Goal: Find specific page/section: Find specific page/section

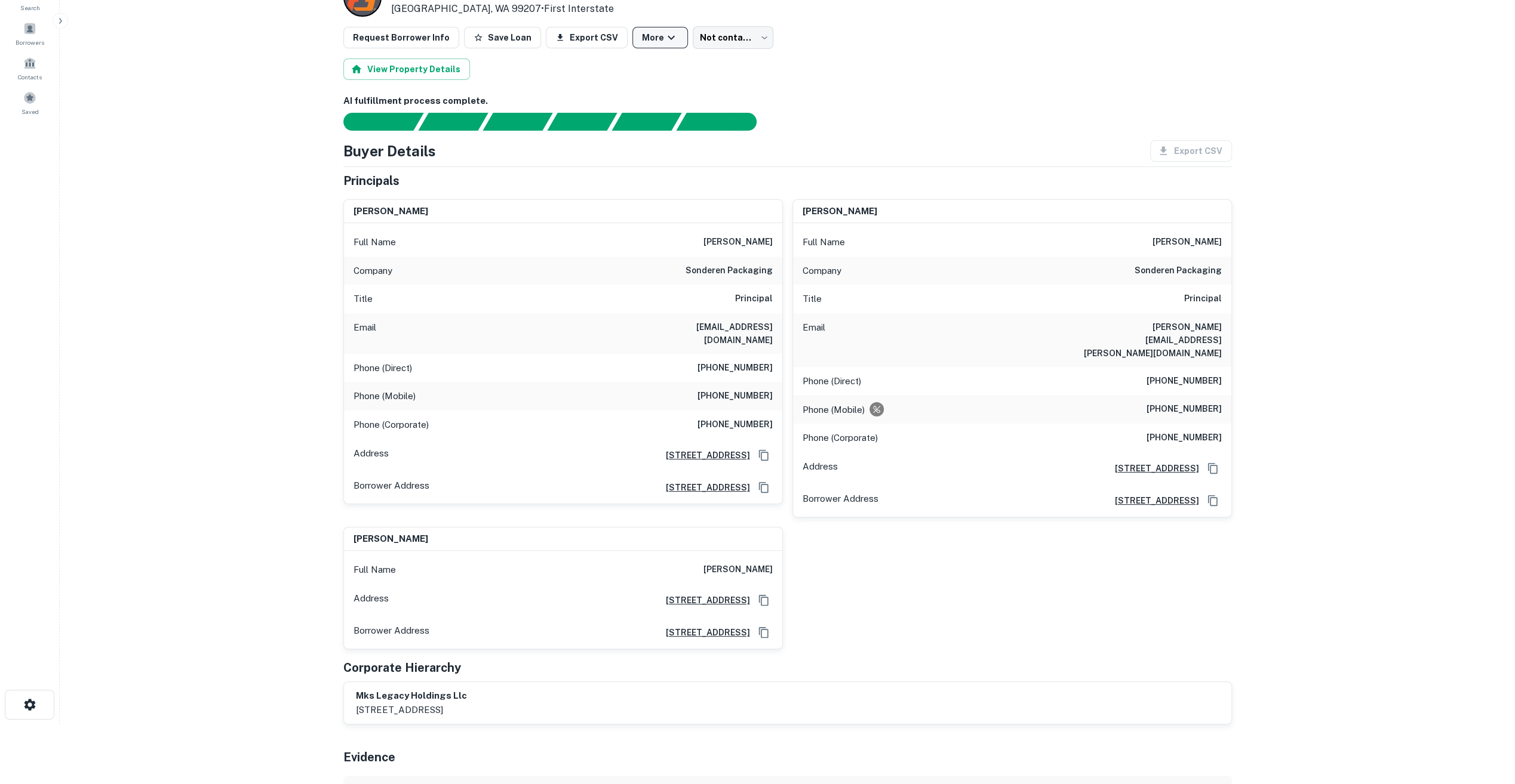
click at [663, 38] on button "More" at bounding box center [660, 37] width 55 height 21
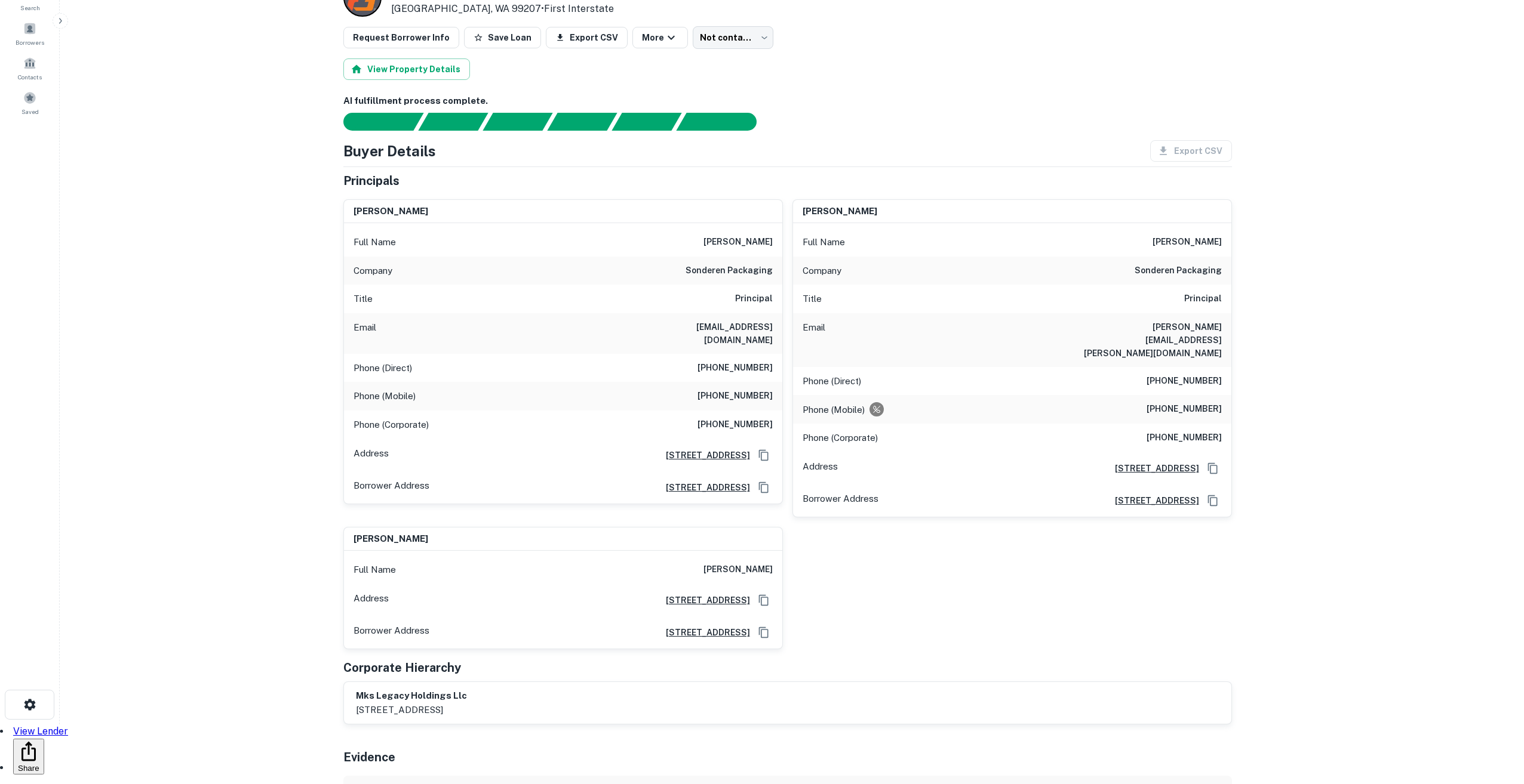
click at [861, 725] on div at bounding box center [757, 725] width 1515 height 0
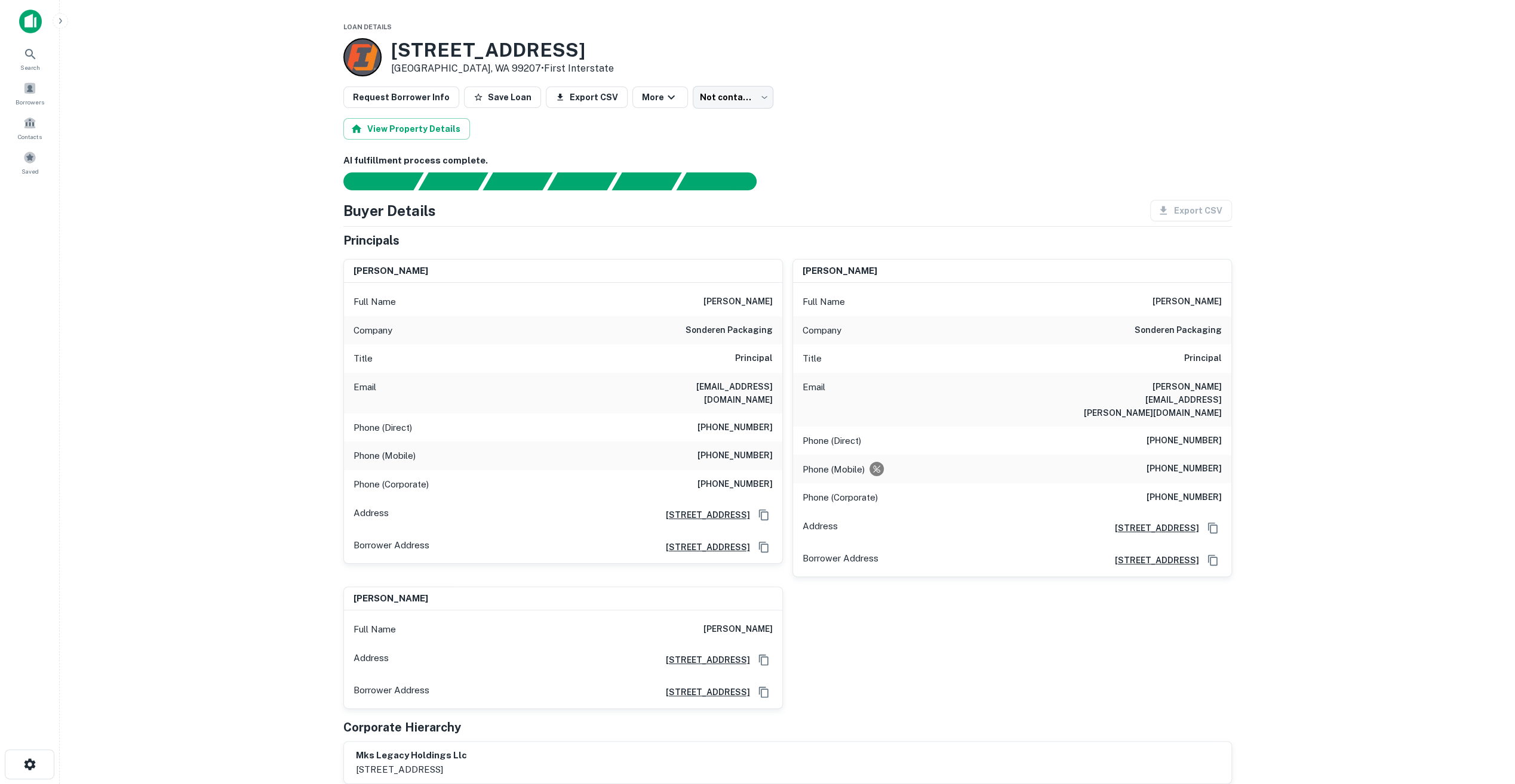
click at [713, 300] on div "Full Name matt sonderen" at bounding box center [563, 302] width 438 height 29
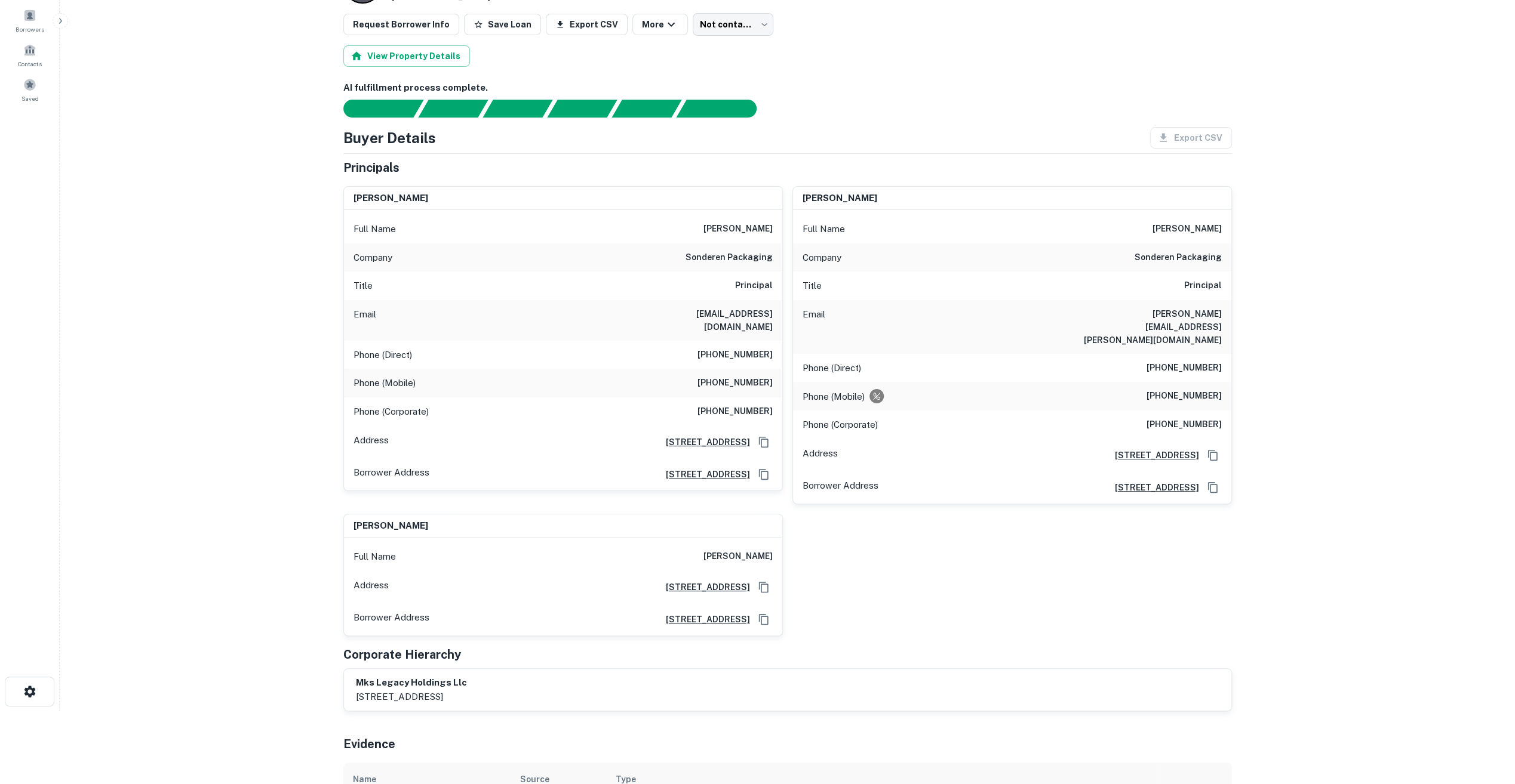
scroll to position [60, 0]
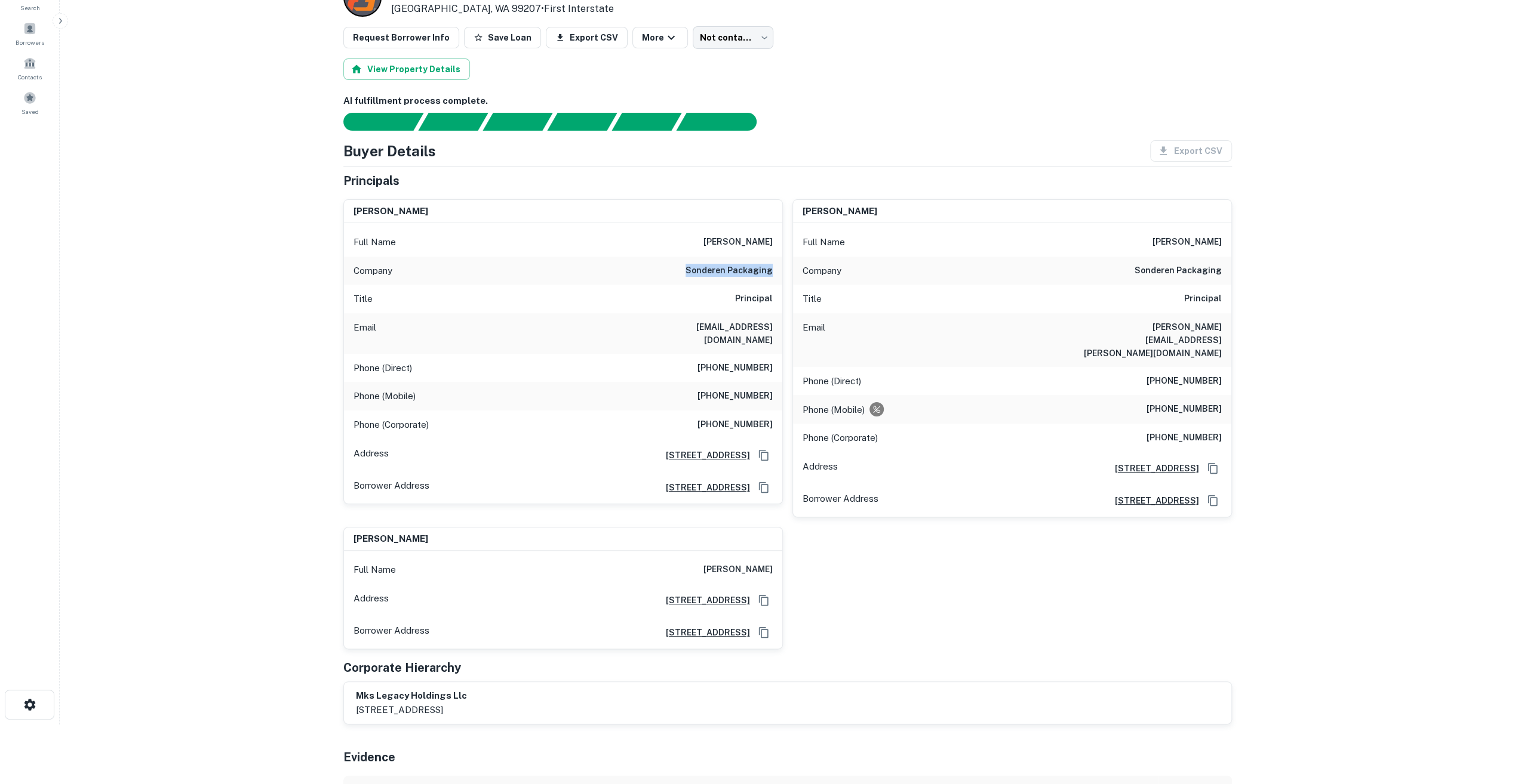
drag, startPoint x: 689, startPoint y: 267, endPoint x: 776, endPoint y: 260, distance: 87.3
click at [776, 260] on div "Company sonderen packaging" at bounding box center [563, 271] width 438 height 29
copy h6 "sonderen packaging"
click at [934, 146] on div "Buyer Details Export CSV" at bounding box center [788, 151] width 889 height 21
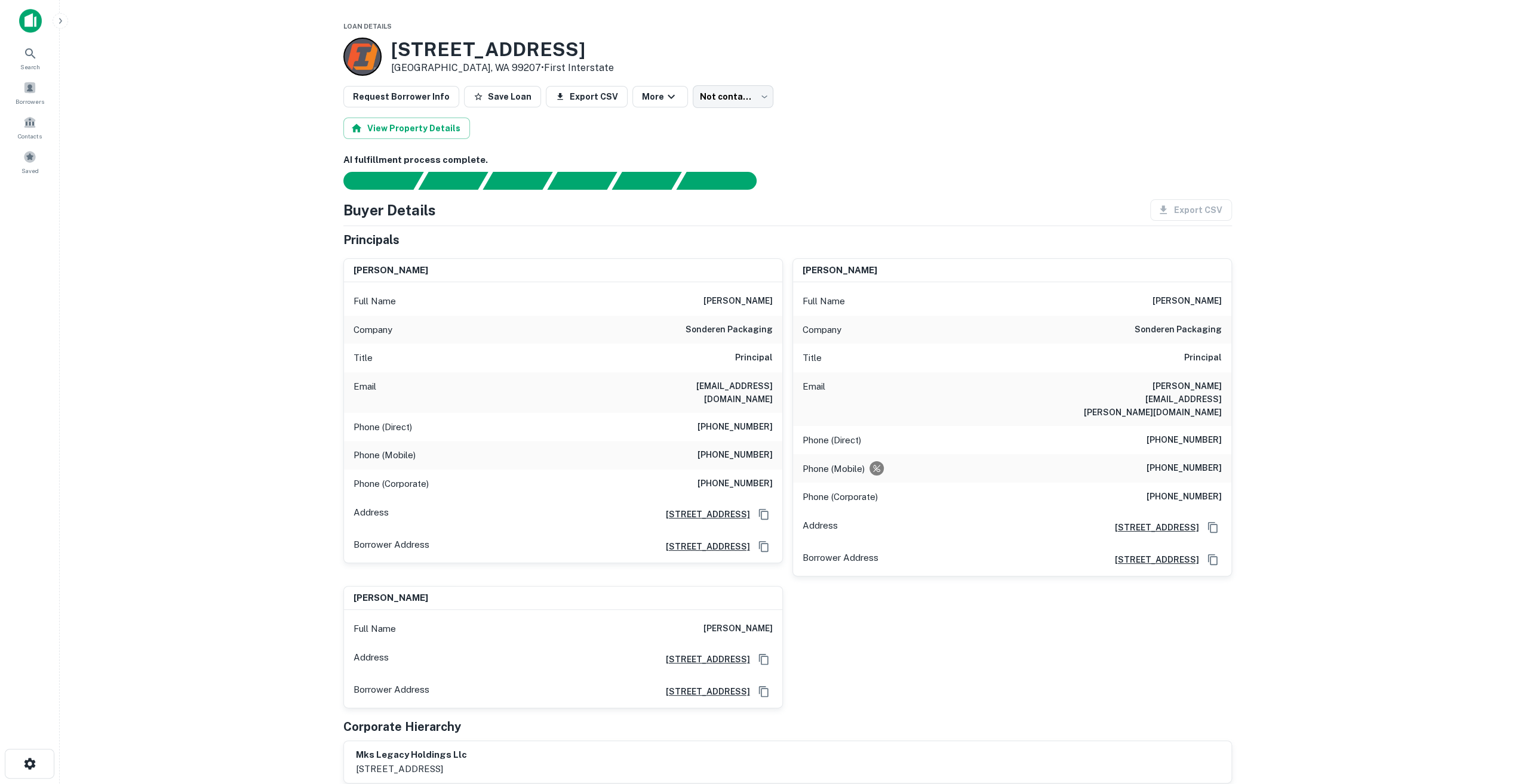
scroll to position [0, 0]
click at [821, 205] on div "Buyer Details Export CSV" at bounding box center [788, 211] width 889 height 21
click at [512, 101] on button "Save Loan" at bounding box center [502, 97] width 77 height 21
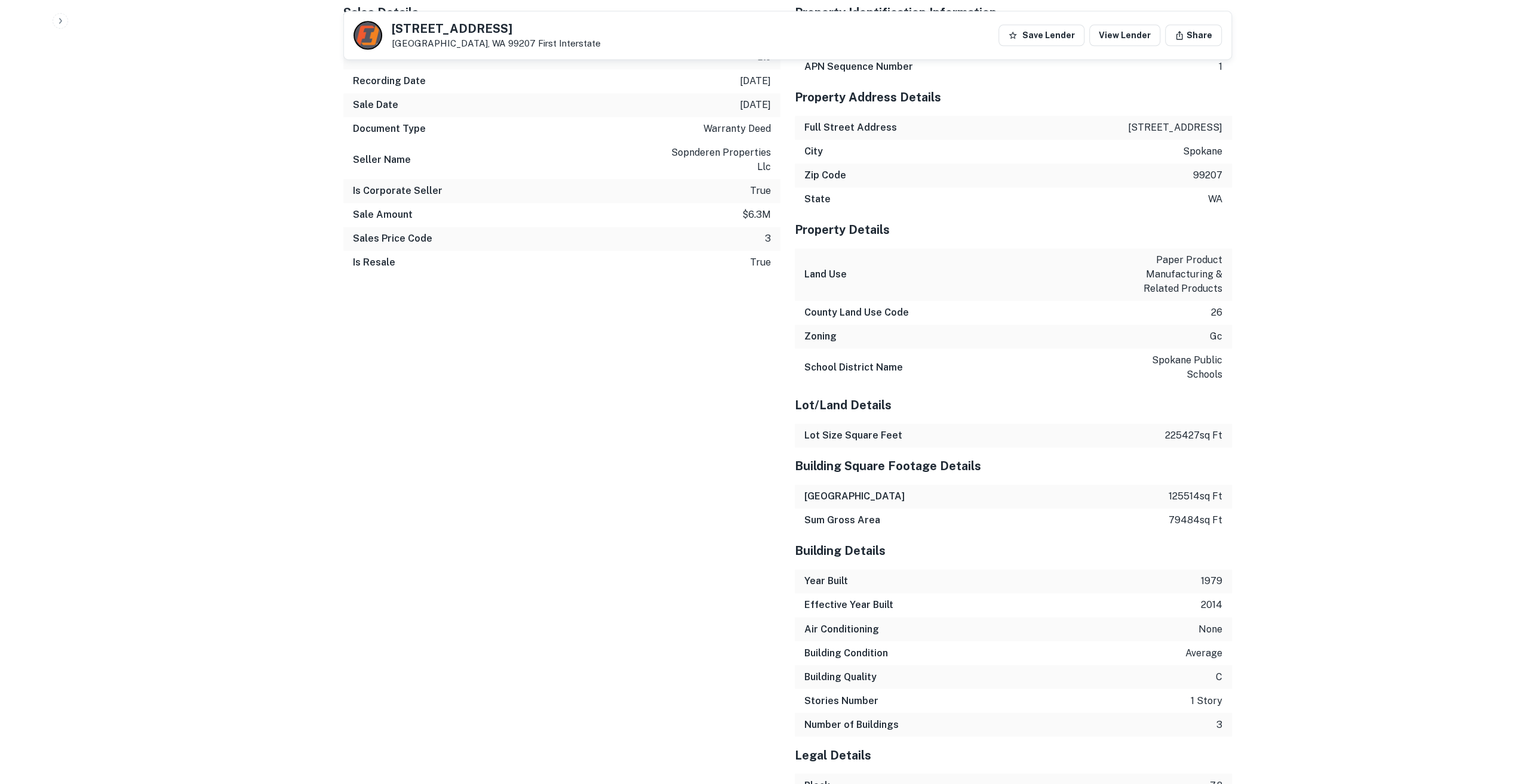
scroll to position [1729, 0]
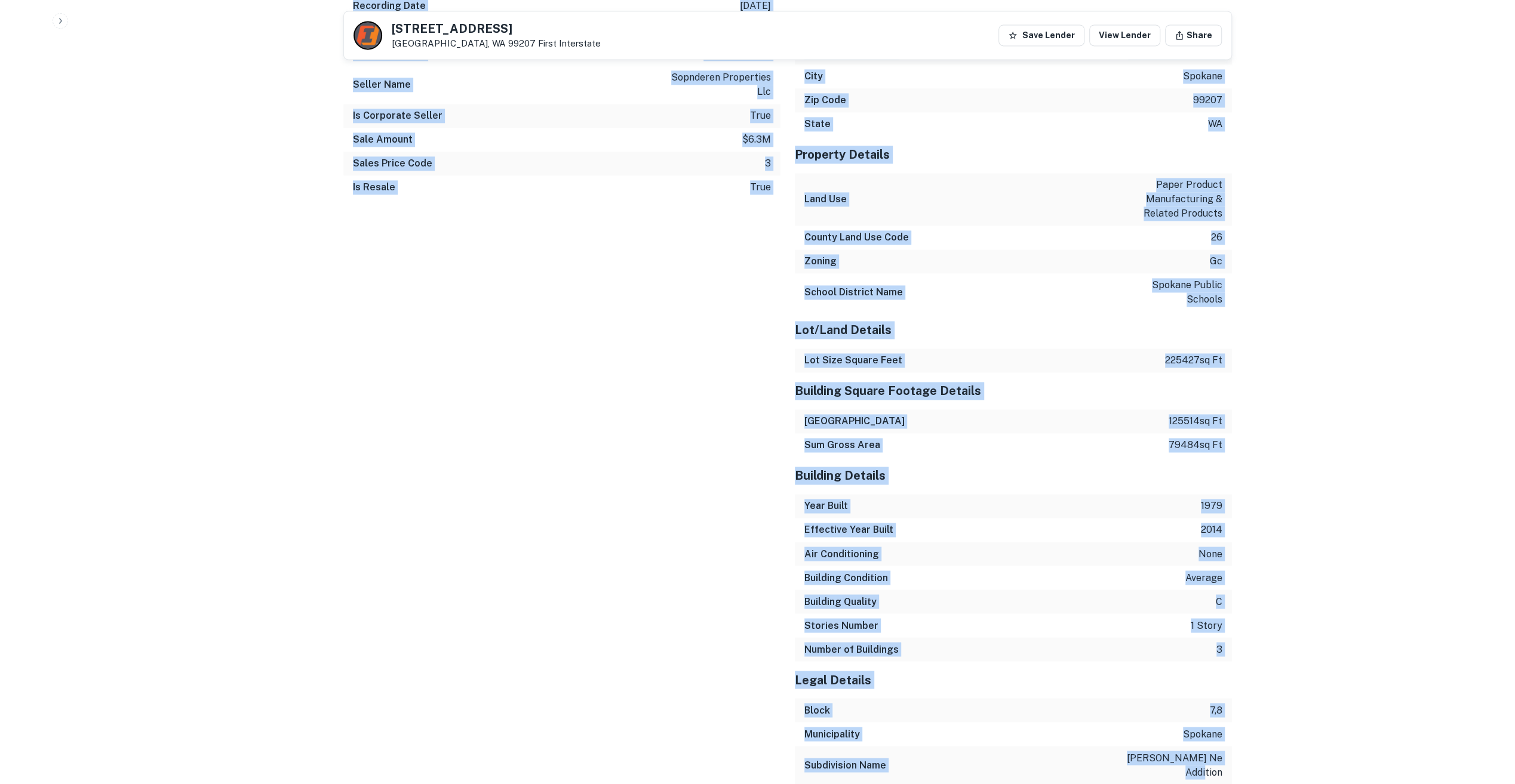
drag, startPoint x: 466, startPoint y: 237, endPoint x: 1438, endPoint y: 805, distance: 1125.8
copy div "matt sonderen Full Name matt sonderen Company sonderen packaging Title Principa…"
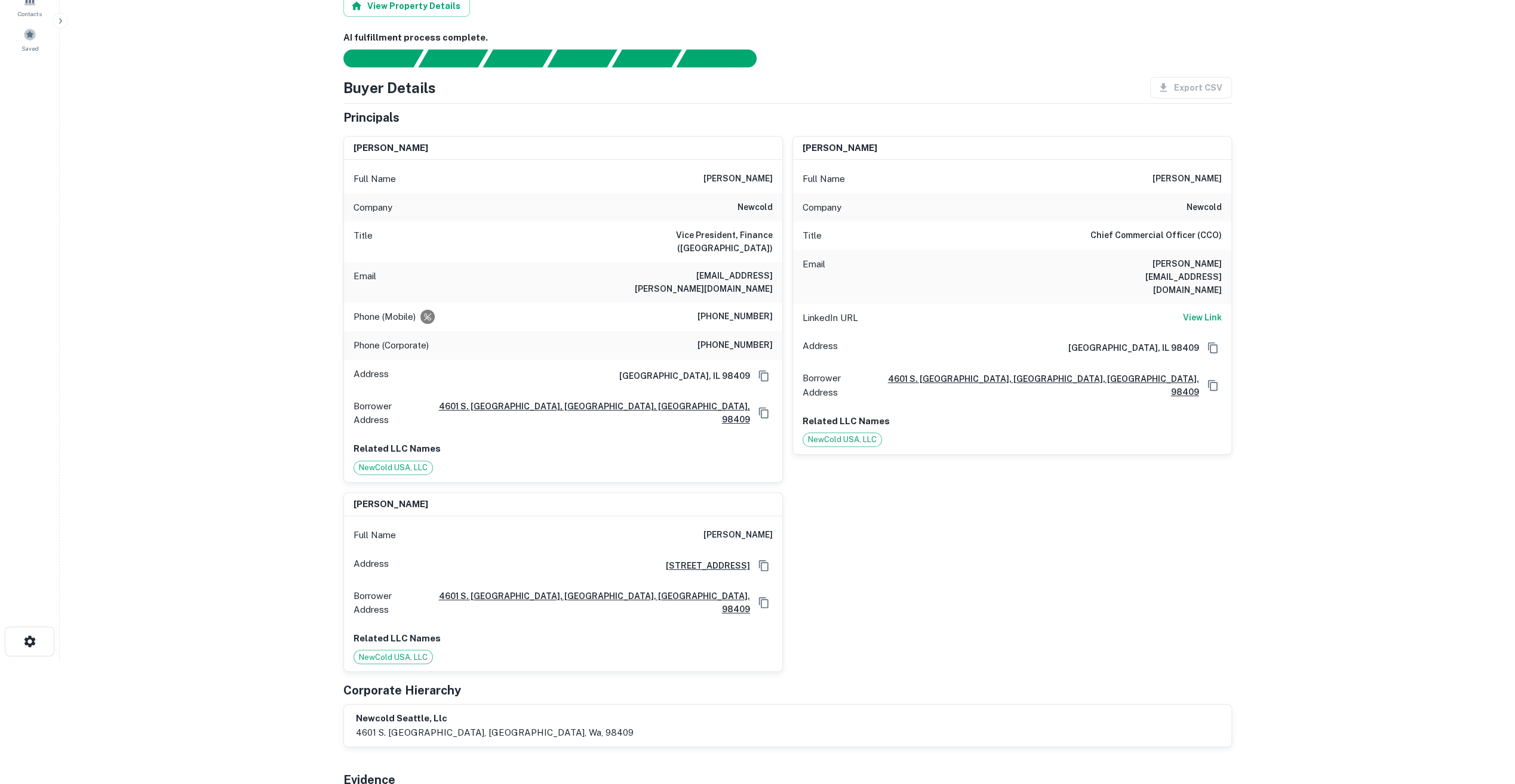
scroll to position [60, 0]
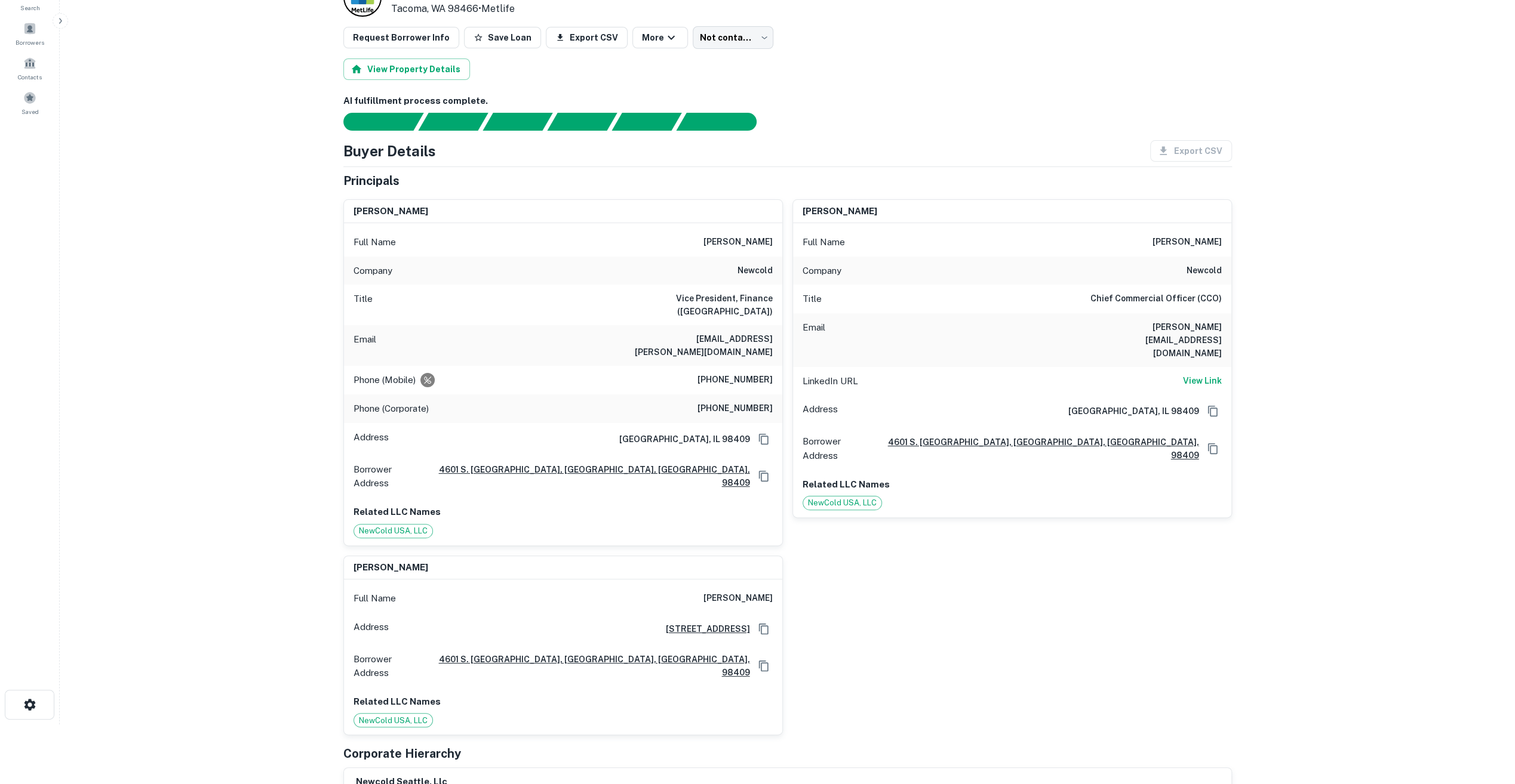
click at [902, 181] on div "Principals" at bounding box center [788, 181] width 889 height 18
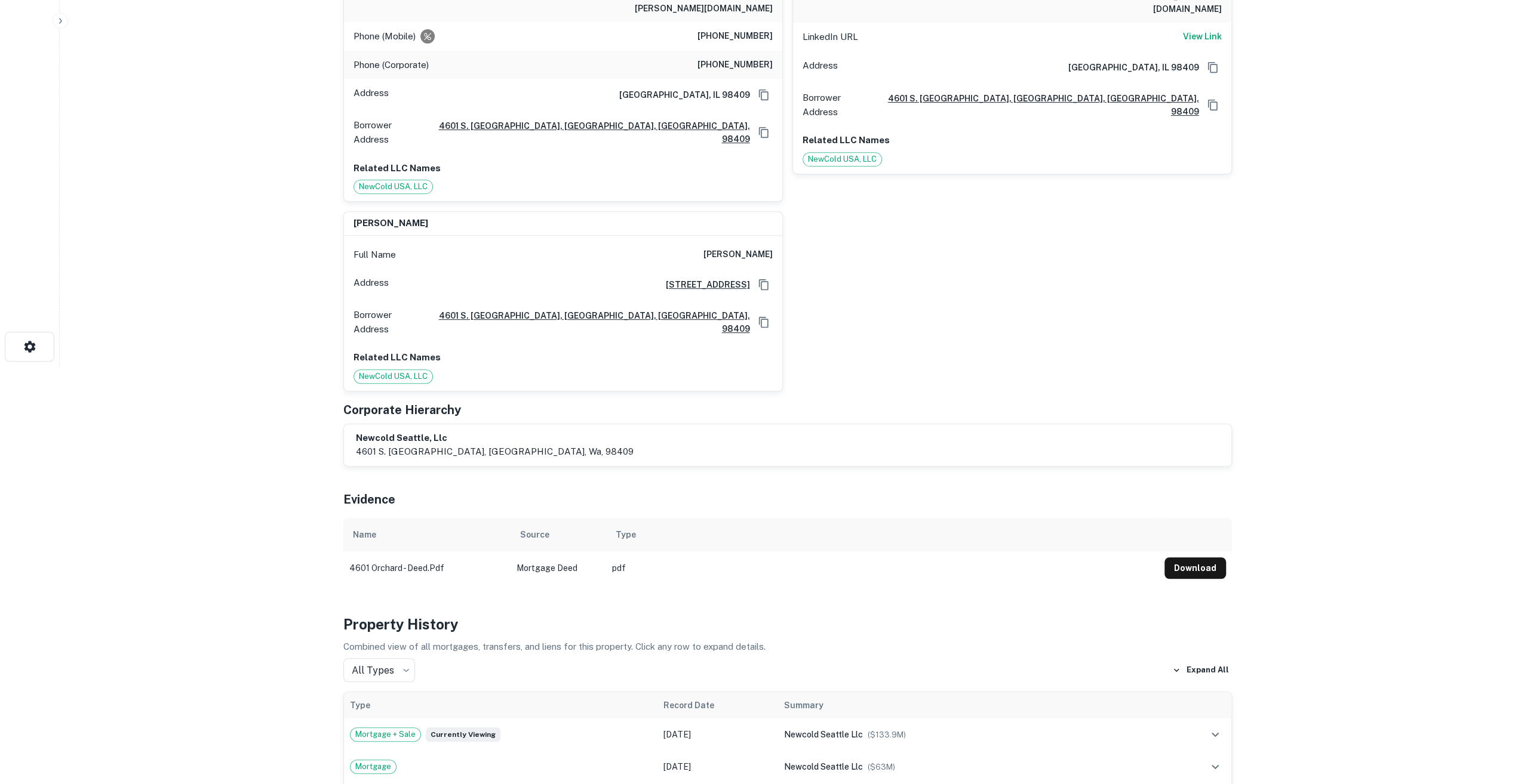
scroll to position [0, 0]
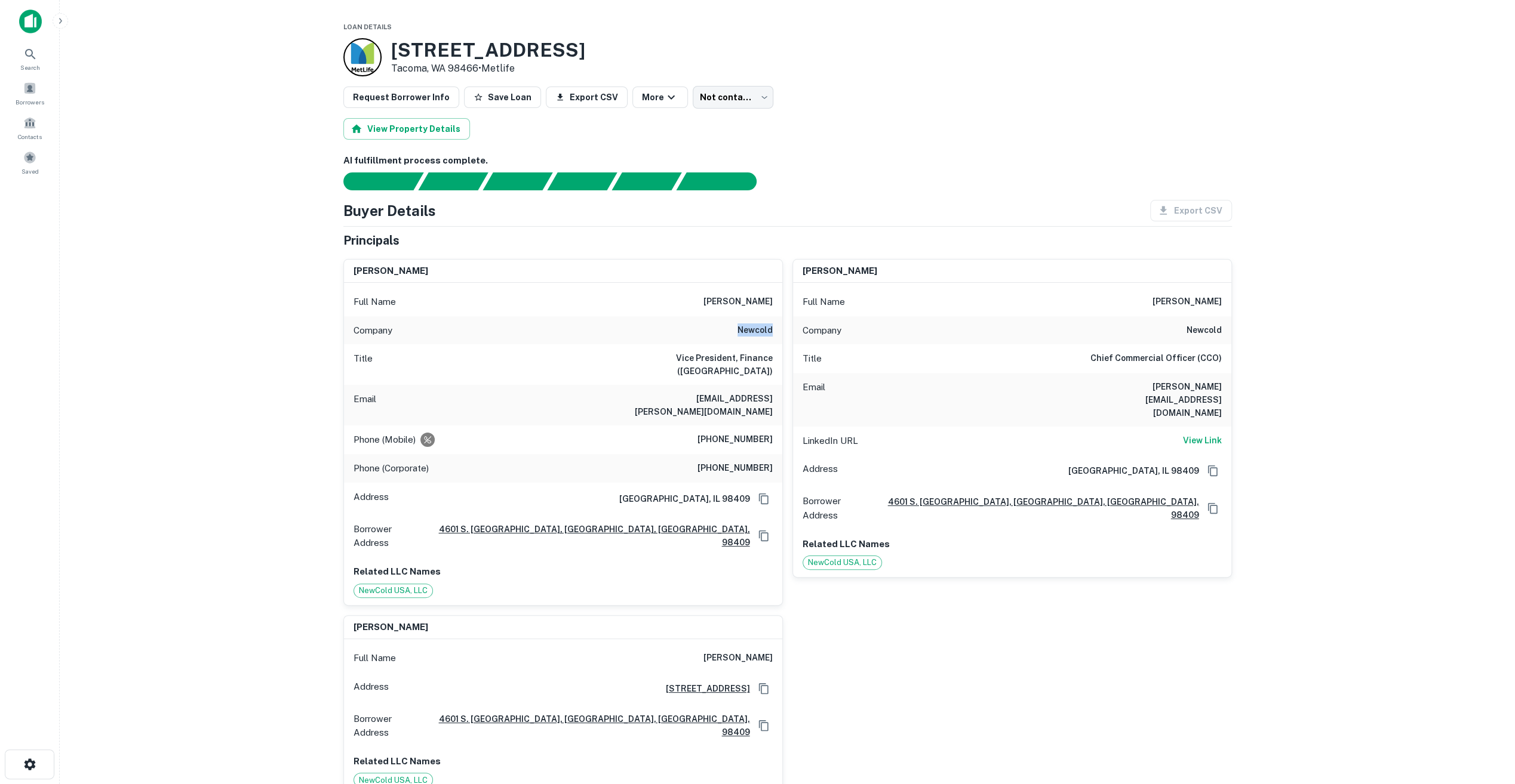
drag, startPoint x: 737, startPoint y: 328, endPoint x: 779, endPoint y: 328, distance: 42.0
click at [779, 328] on div "Company newcold" at bounding box center [563, 331] width 438 height 29
copy h6 "newcold"
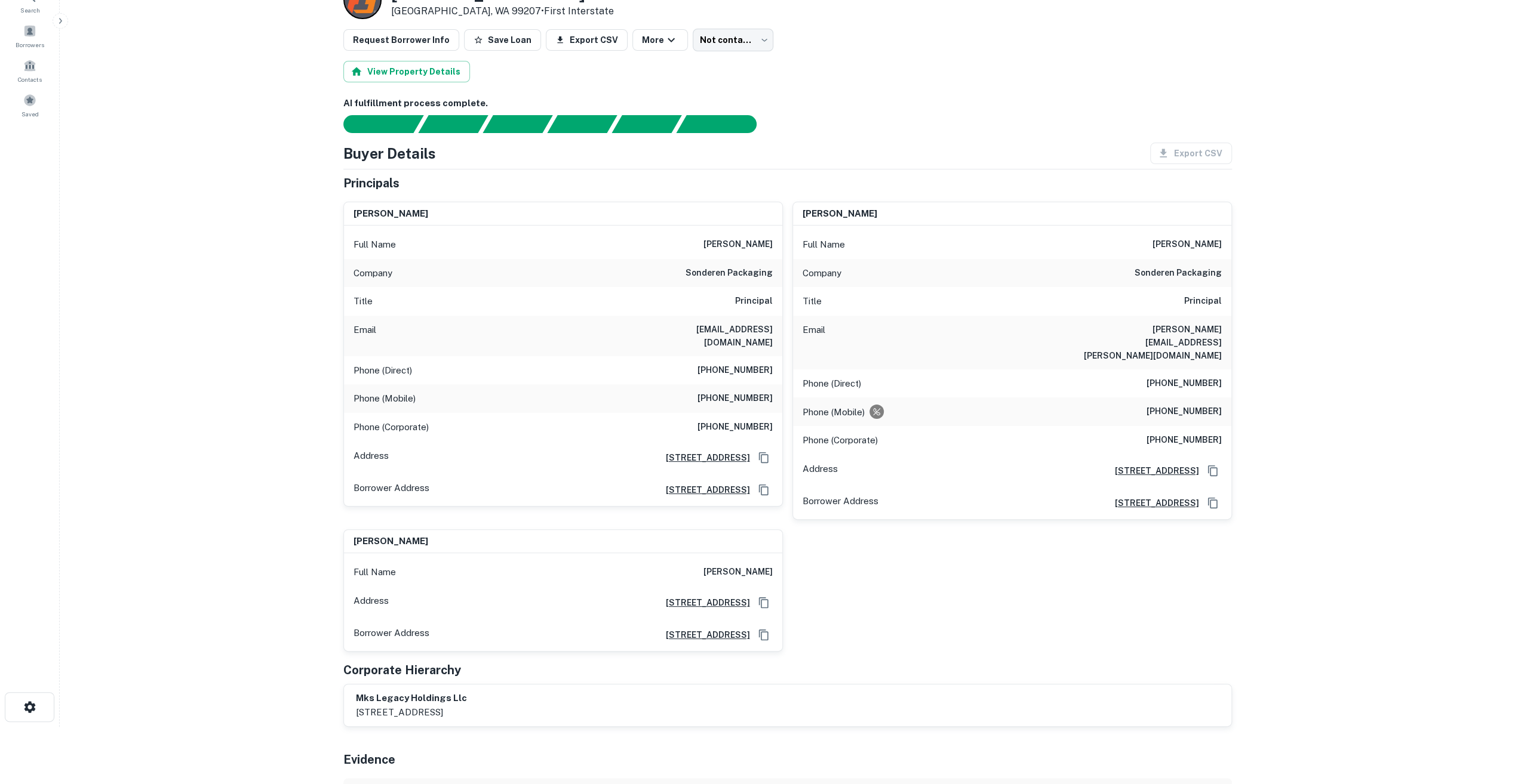
scroll to position [60, 0]
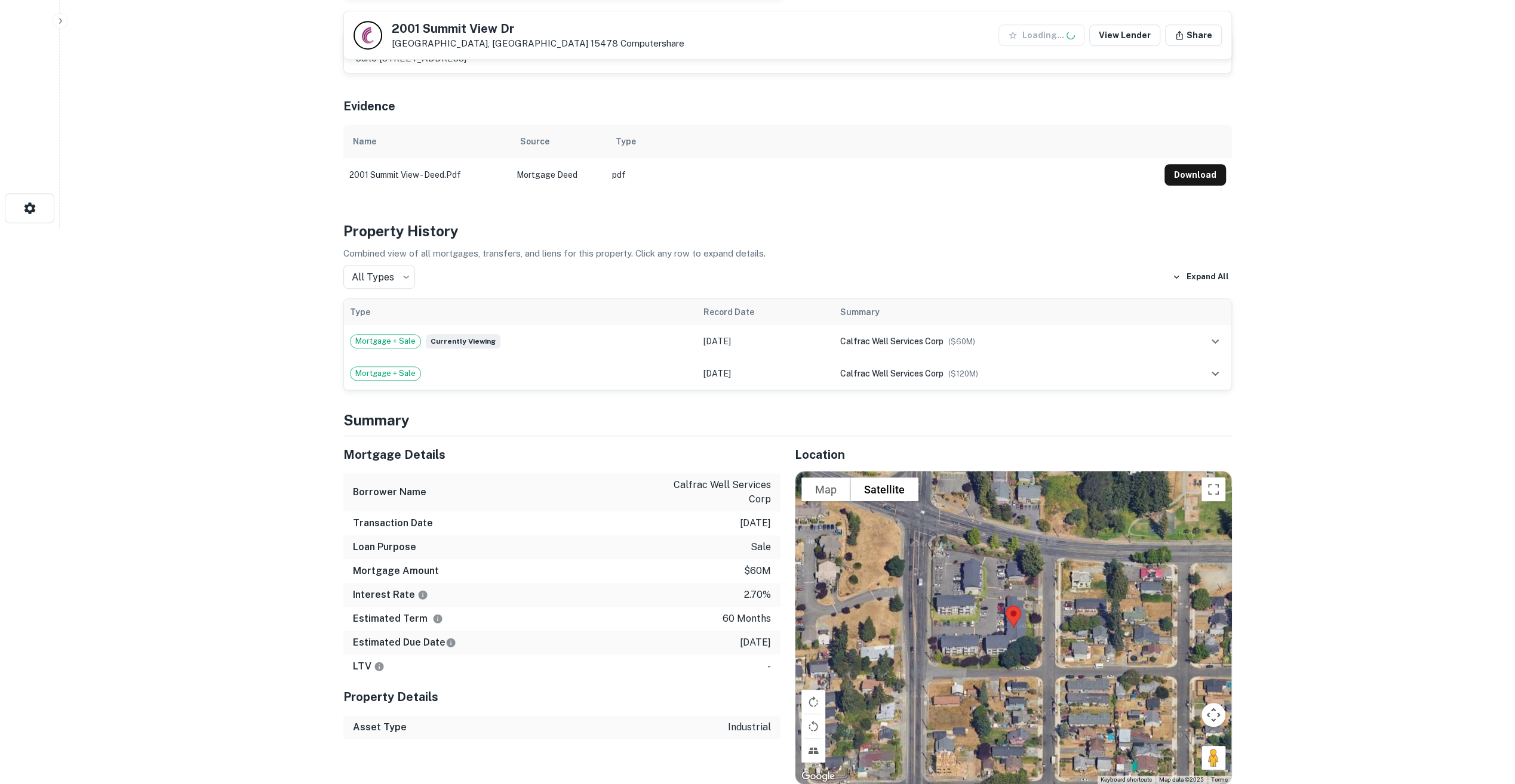
scroll to position [634, 0]
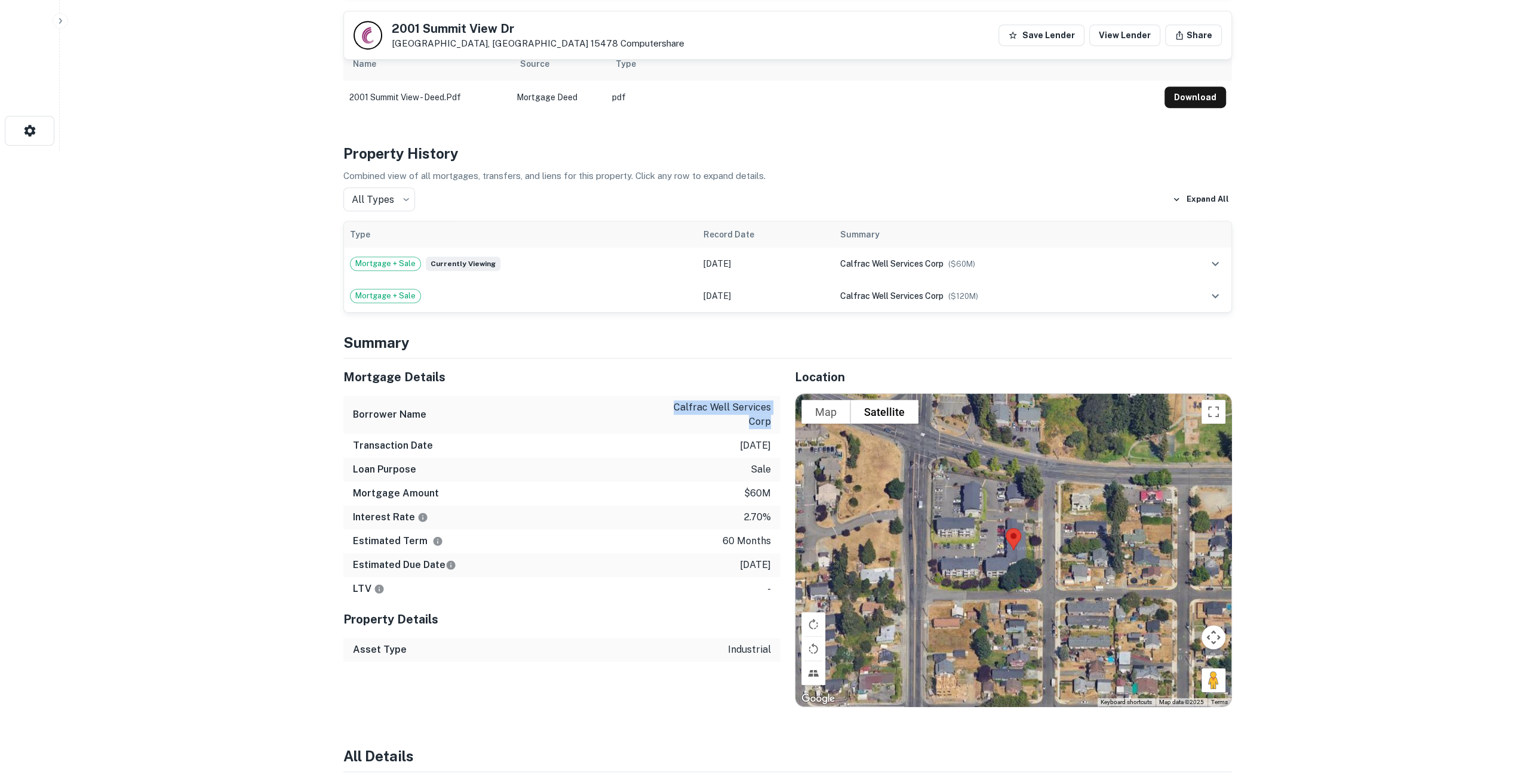
drag, startPoint x: 674, startPoint y: 391, endPoint x: 768, endPoint y: 403, distance: 94.8
click at [768, 403] on p "calfrac well services corp" at bounding box center [717, 415] width 107 height 29
copy p "calfrac well services corp"
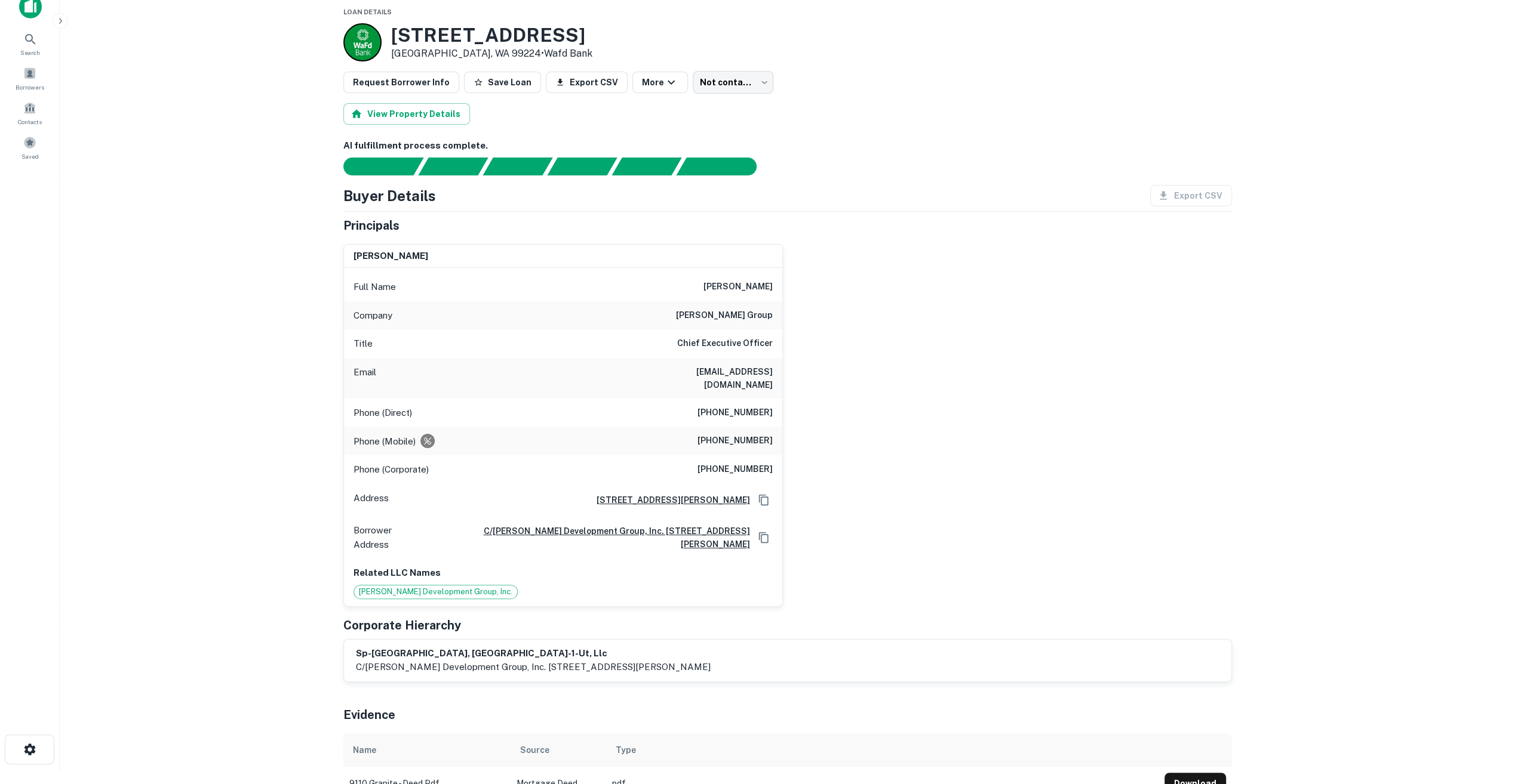
scroll to position [14, 0]
drag, startPoint x: 699, startPoint y: 309, endPoint x: 745, endPoint y: 310, distance: 46.0
click at [745, 310] on div "Company [PERSON_NAME] group" at bounding box center [563, 317] width 438 height 29
drag, startPoint x: 747, startPoint y: 310, endPoint x: 927, endPoint y: 361, distance: 187.1
click at [927, 361] on div "[PERSON_NAME] Full Name [PERSON_NAME] Company [PERSON_NAME] group Title Chief E…" at bounding box center [783, 421] width 898 height 372
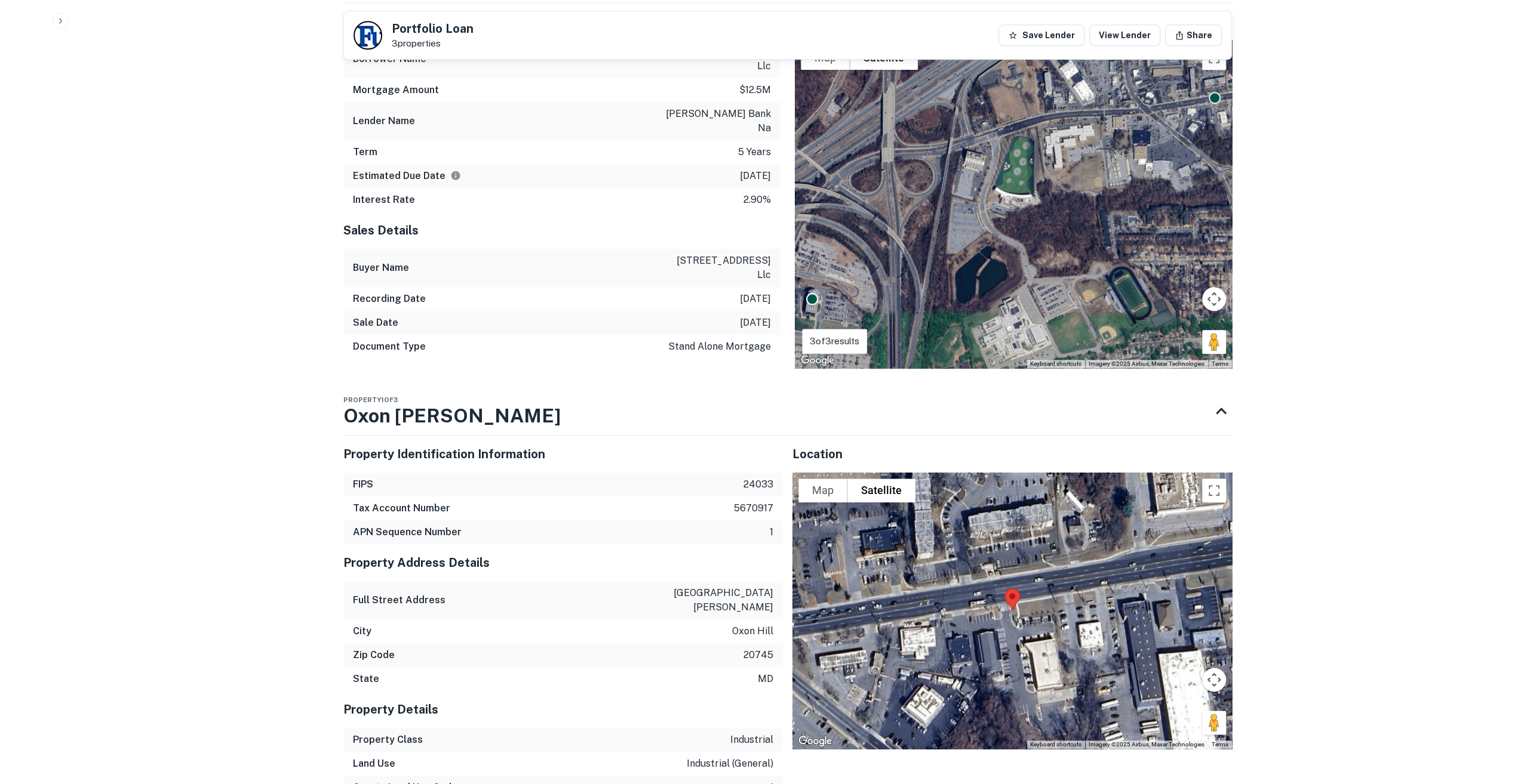
scroll to position [1343, 0]
